Goal: Task Accomplishment & Management: Complete application form

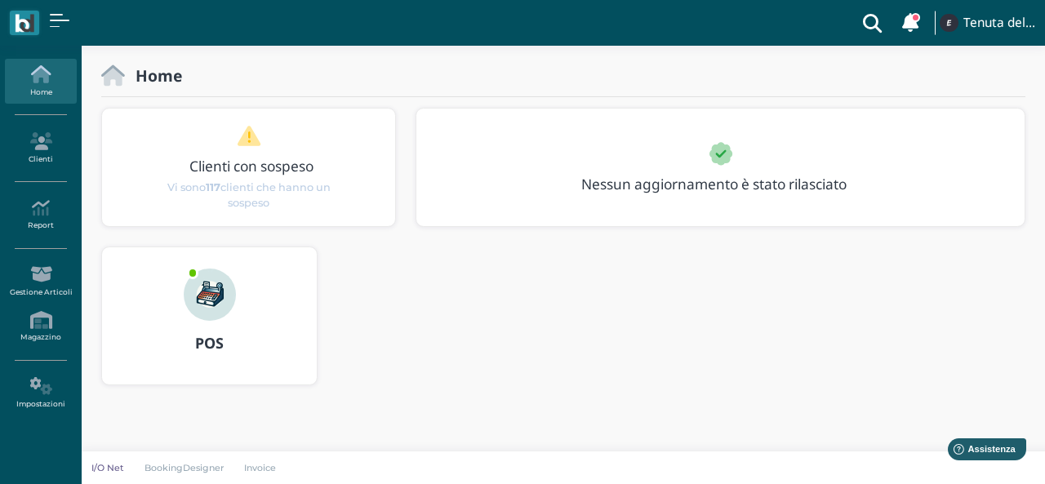
click at [52, 82] on icon at bounding box center [40, 74] width 71 height 18
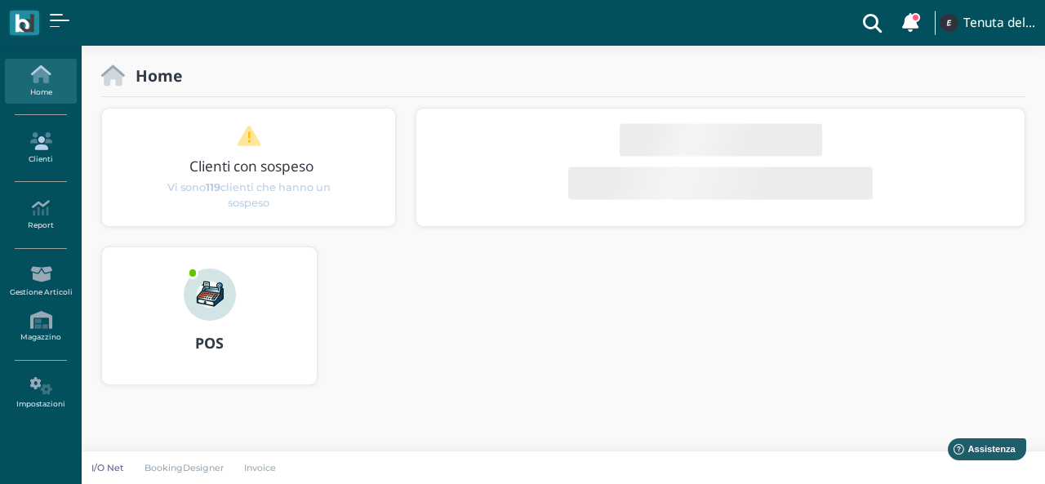
click at [54, 132] on icon at bounding box center [40, 141] width 71 height 18
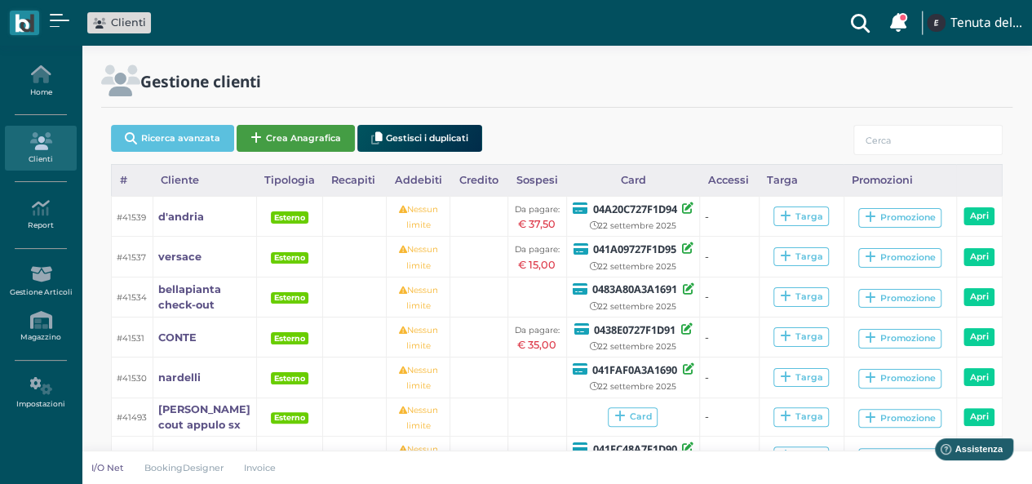
click at [344, 135] on button "Crea Anagrafica" at bounding box center [296, 138] width 118 height 27
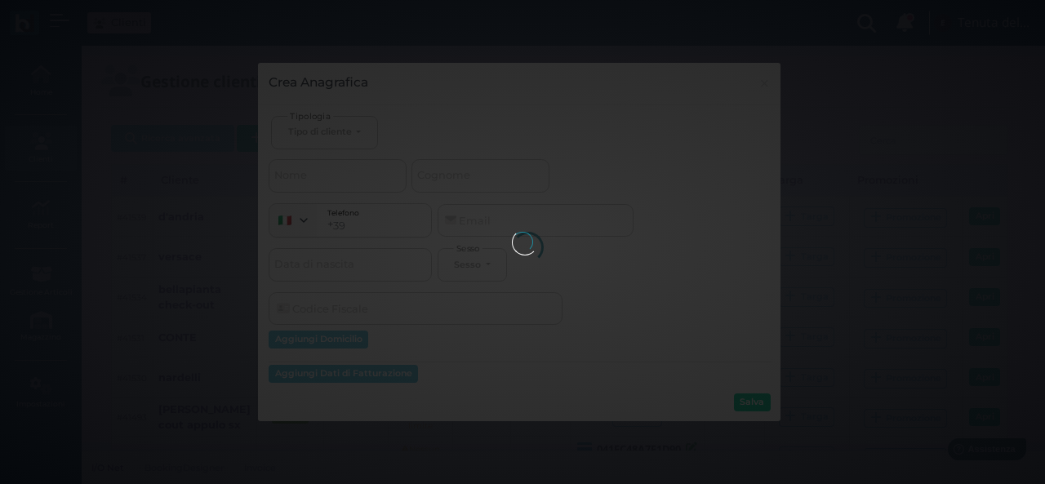
select select
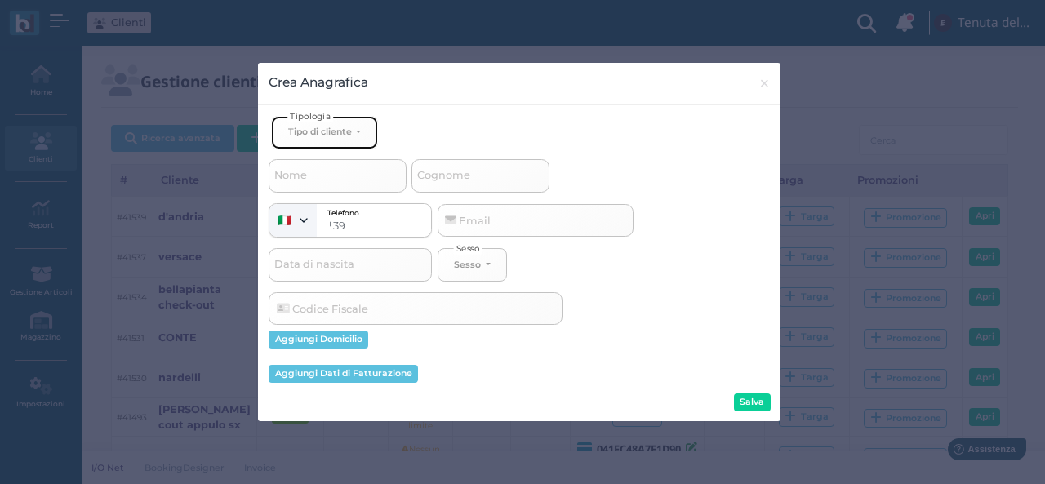
click at [333, 130] on div "Tipo di cliente" at bounding box center [320, 131] width 64 height 11
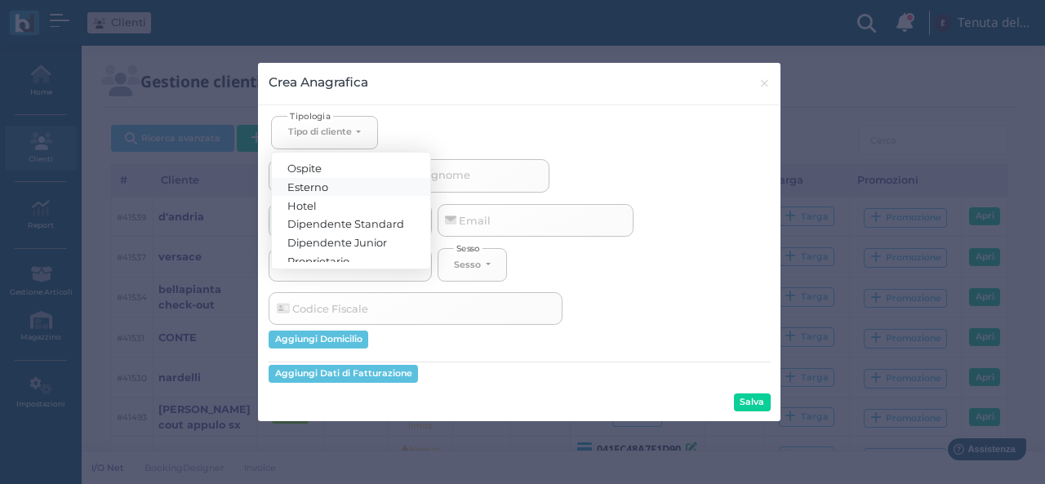
click at [341, 182] on link "Esterno" at bounding box center [351, 186] width 158 height 19
select select "[object Object]"
select select
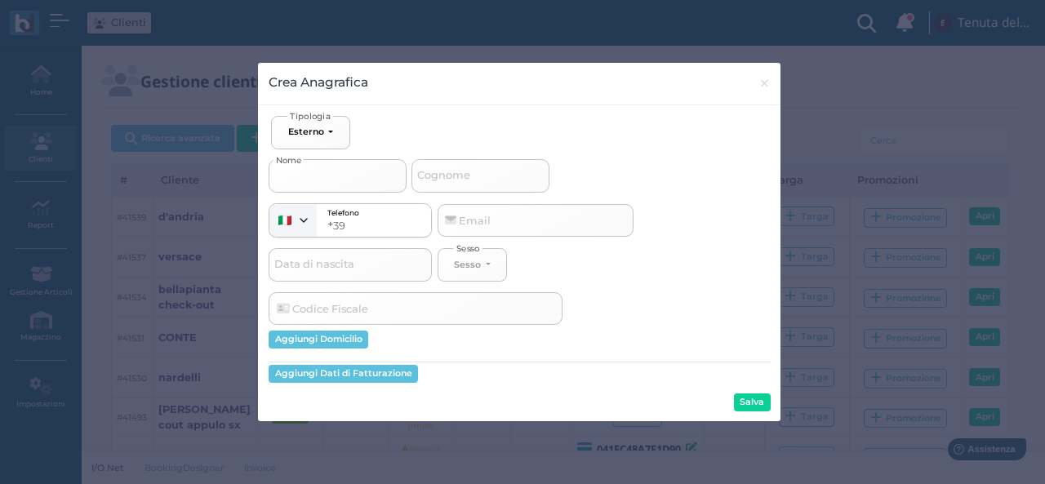
click at [331, 180] on input "Nome" at bounding box center [338, 175] width 138 height 33
type input "f"
select select
type input "fr"
select select
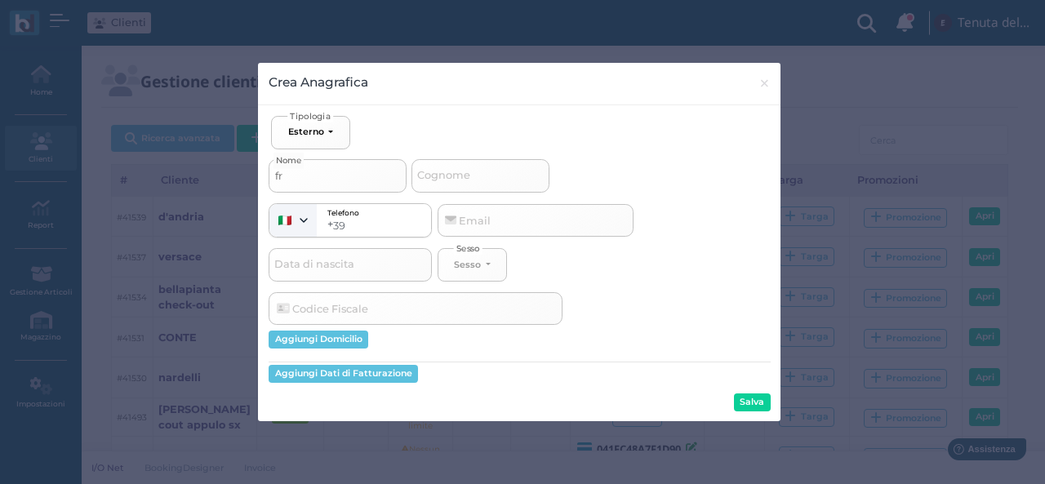
type input "fra"
select select
type input "fran"
select select
type input "franc"
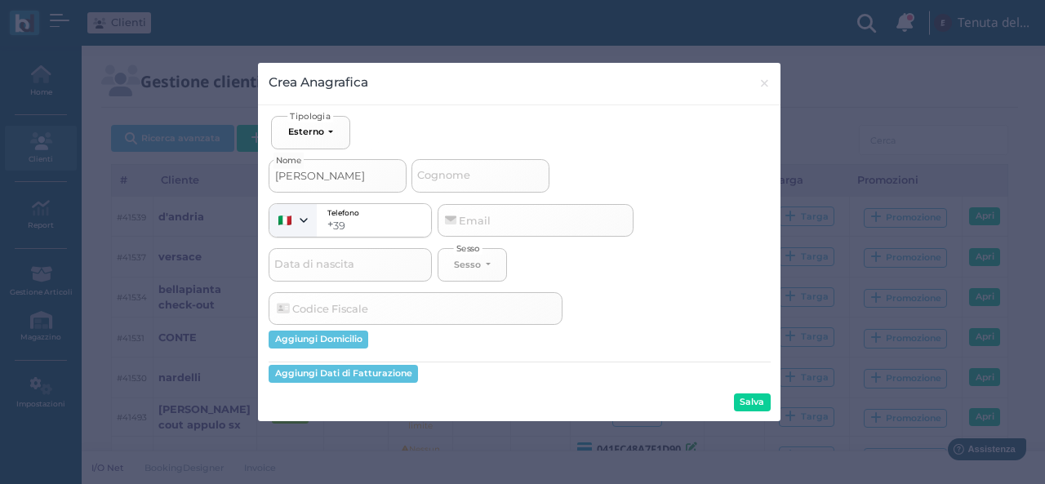
select select
type input "france"
select select
type input "frances"
select select
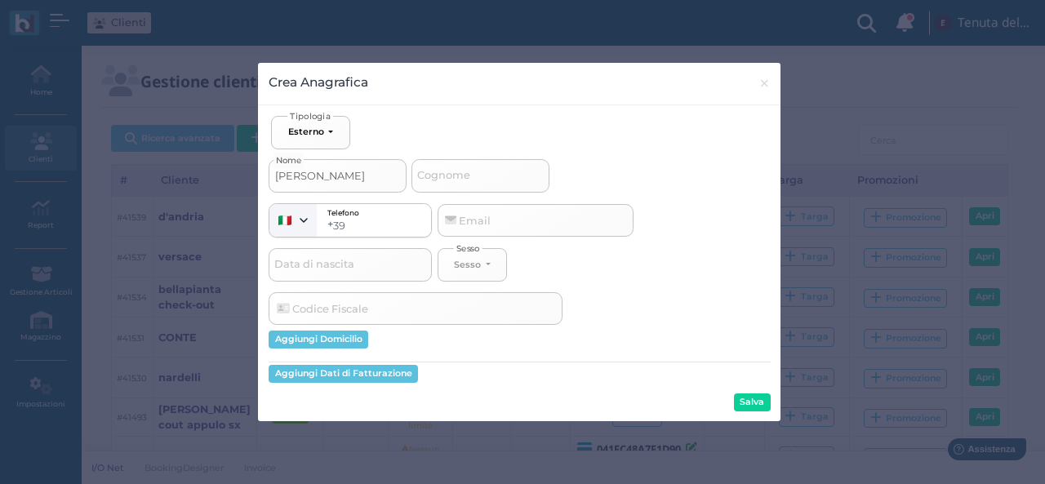
type input "francesc"
select select
type input "francesch"
select select
type input "francesche"
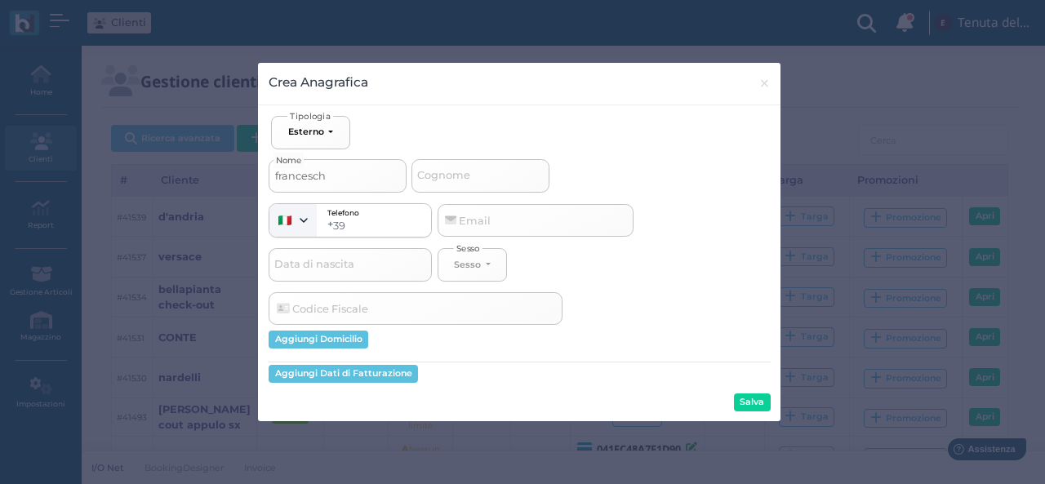
select select
type input "franceschel"
select select
type input "franceschell"
select select
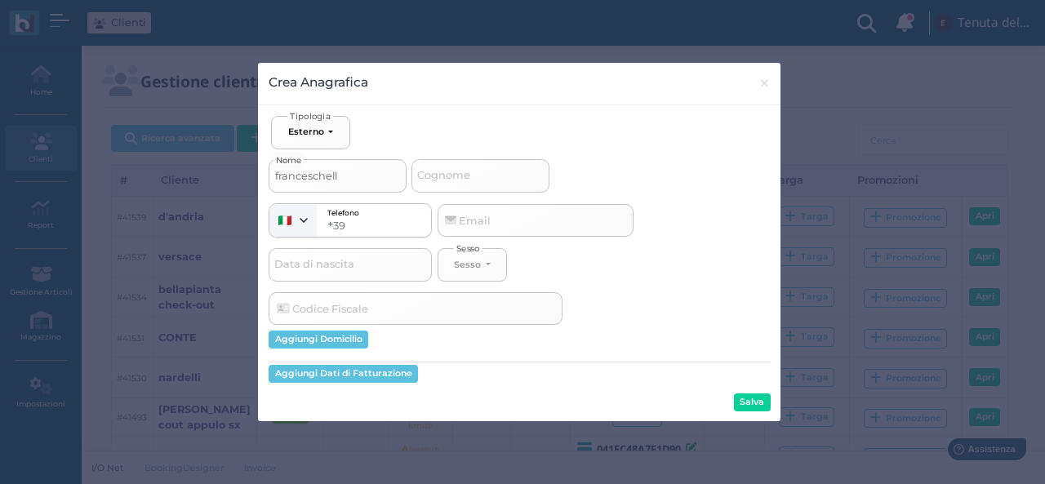
type input "franceschelli"
select select
type input "franceschelli"
click at [731, 402] on div "Salva" at bounding box center [519, 402] width 501 height 18
click at [735, 402] on button "Salva" at bounding box center [752, 402] width 37 height 18
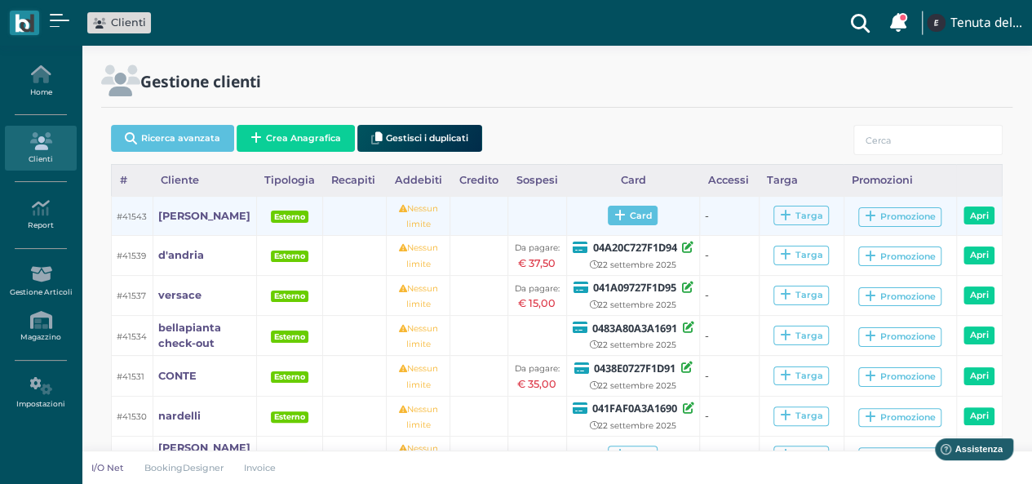
click at [640, 208] on span "Card" at bounding box center [633, 216] width 50 height 20
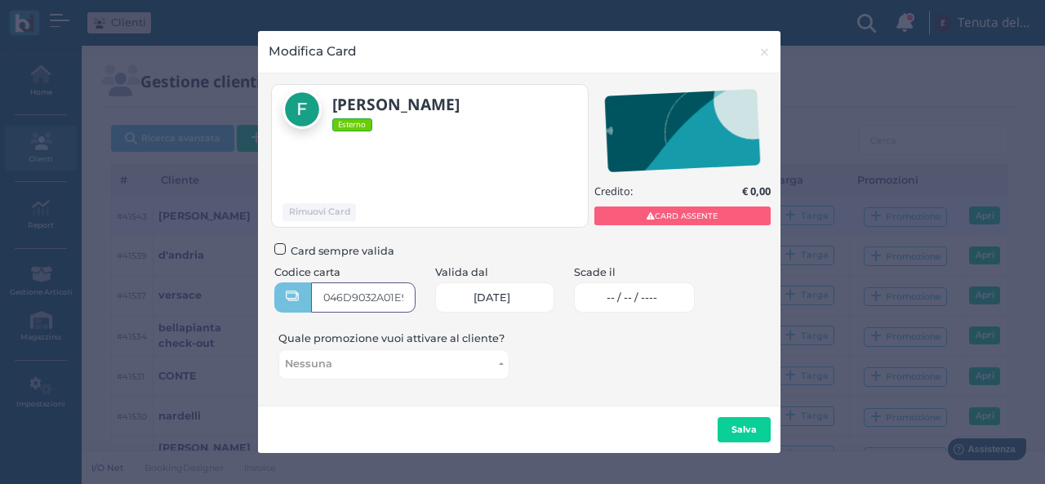
type input "046D9032A01E90"
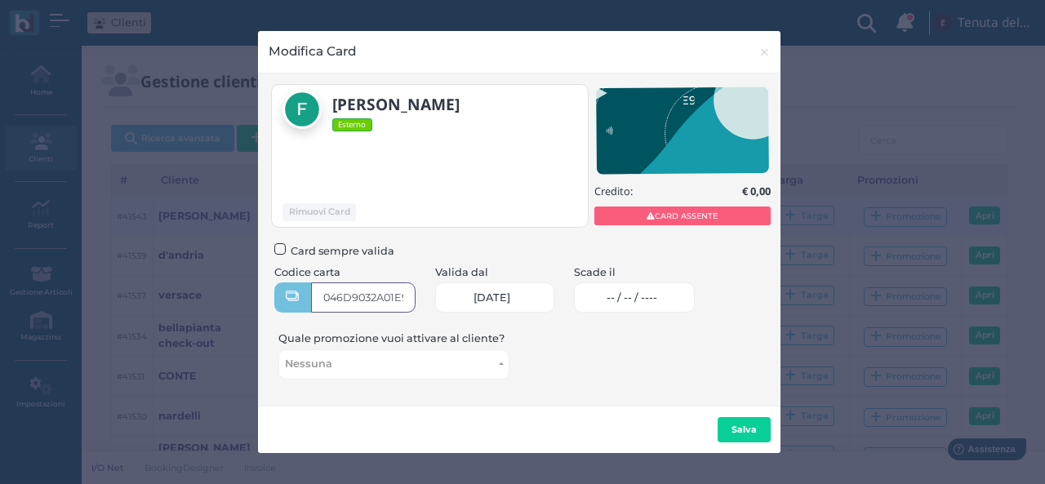
scroll to position [0, 13]
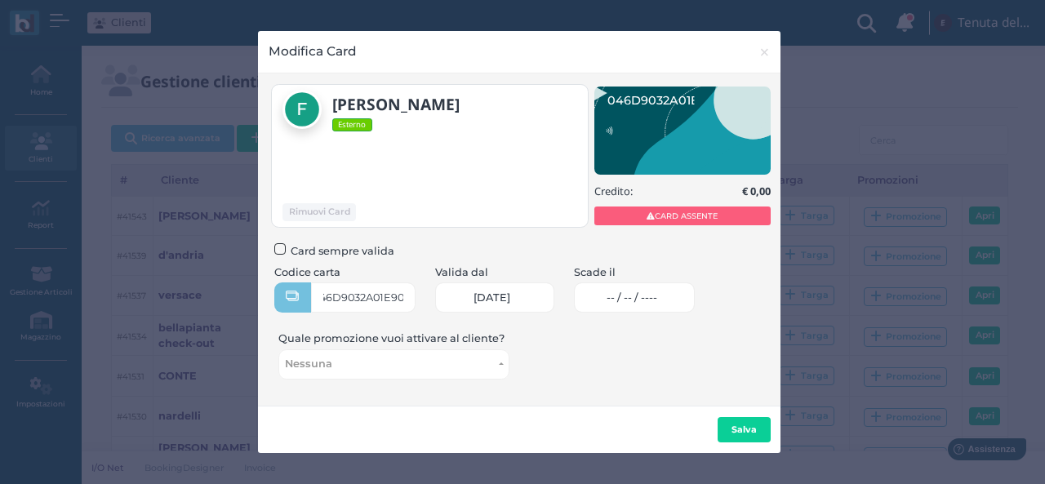
click at [653, 289] on link "-- / -- / ----" at bounding box center [635, 297] width 122 height 30
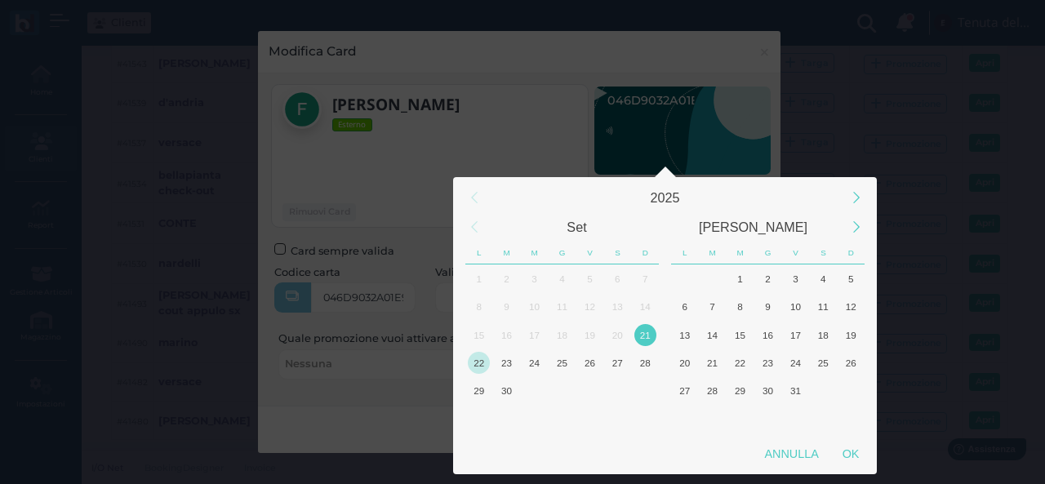
click at [480, 365] on div "22" at bounding box center [479, 363] width 22 height 22
click at [853, 460] on div "OK" at bounding box center [850, 453] width 41 height 29
type input "22/09/2025"
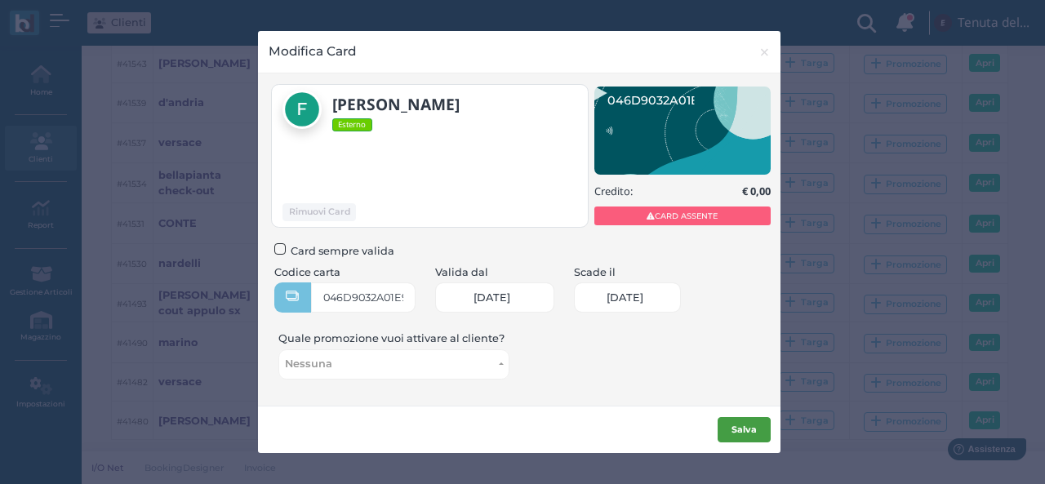
scroll to position [0, 69]
click at [757, 425] on button "Salva" at bounding box center [743, 430] width 53 height 26
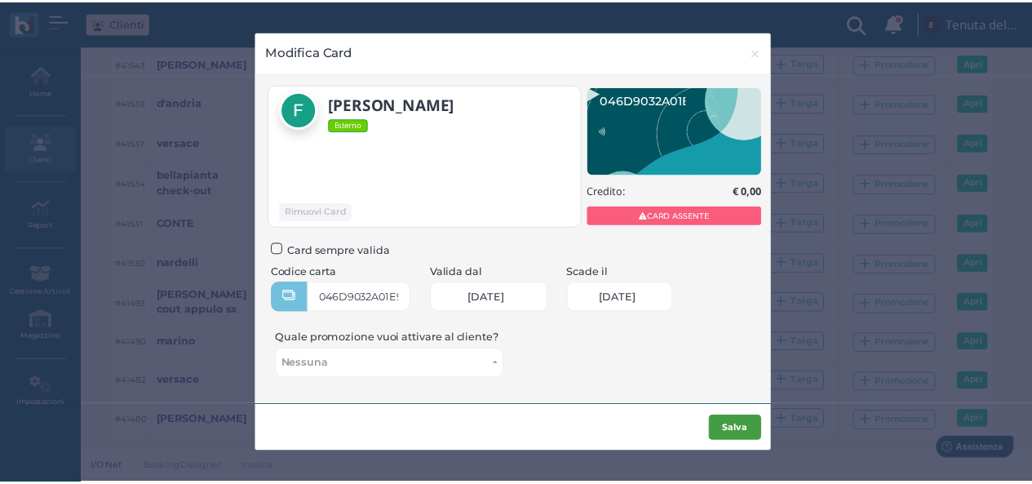
scroll to position [0, 0]
